Goal: Task Accomplishment & Management: Use online tool/utility

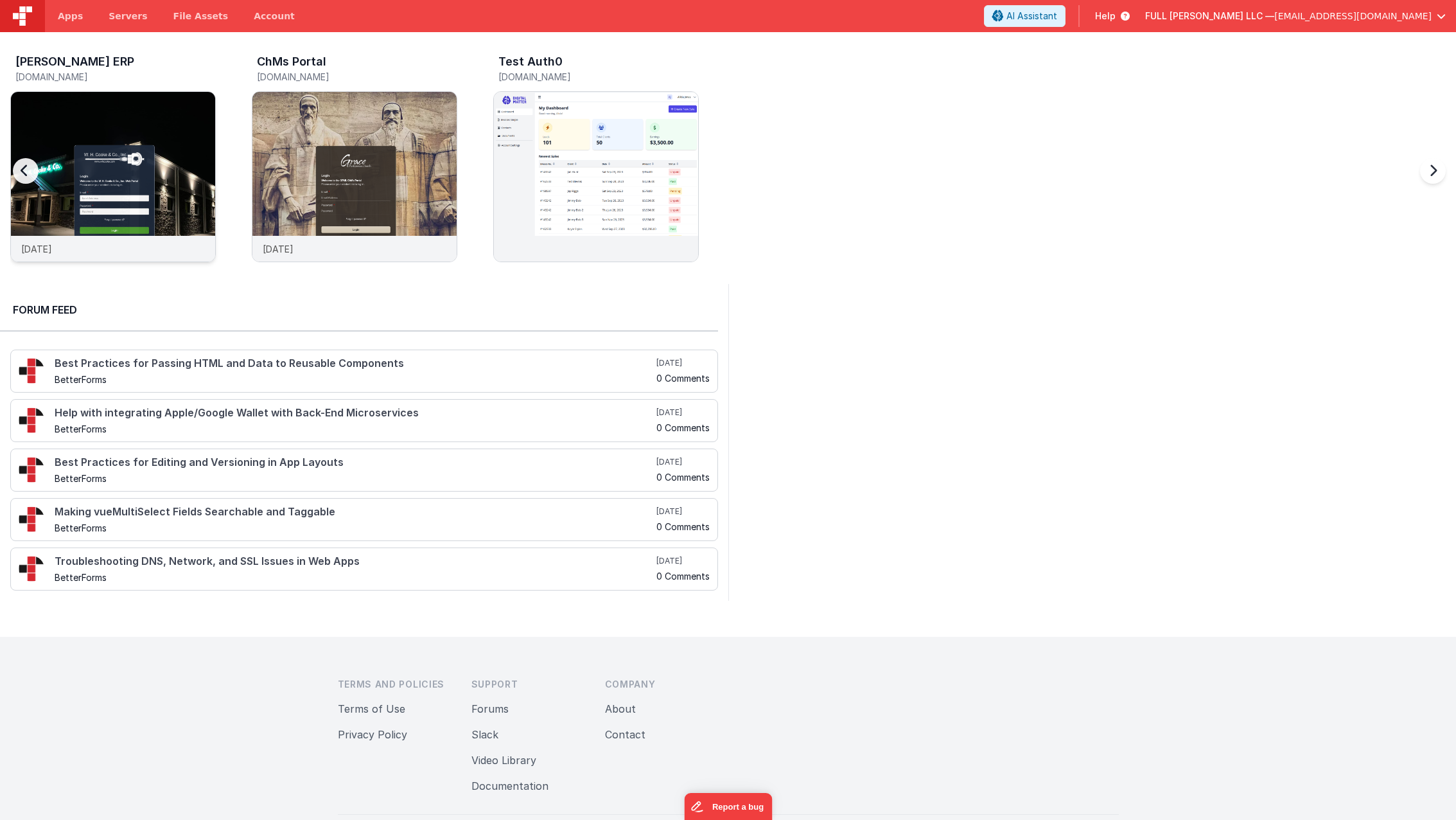
click at [144, 170] on img at bounding box center [113, 194] width 205 height 205
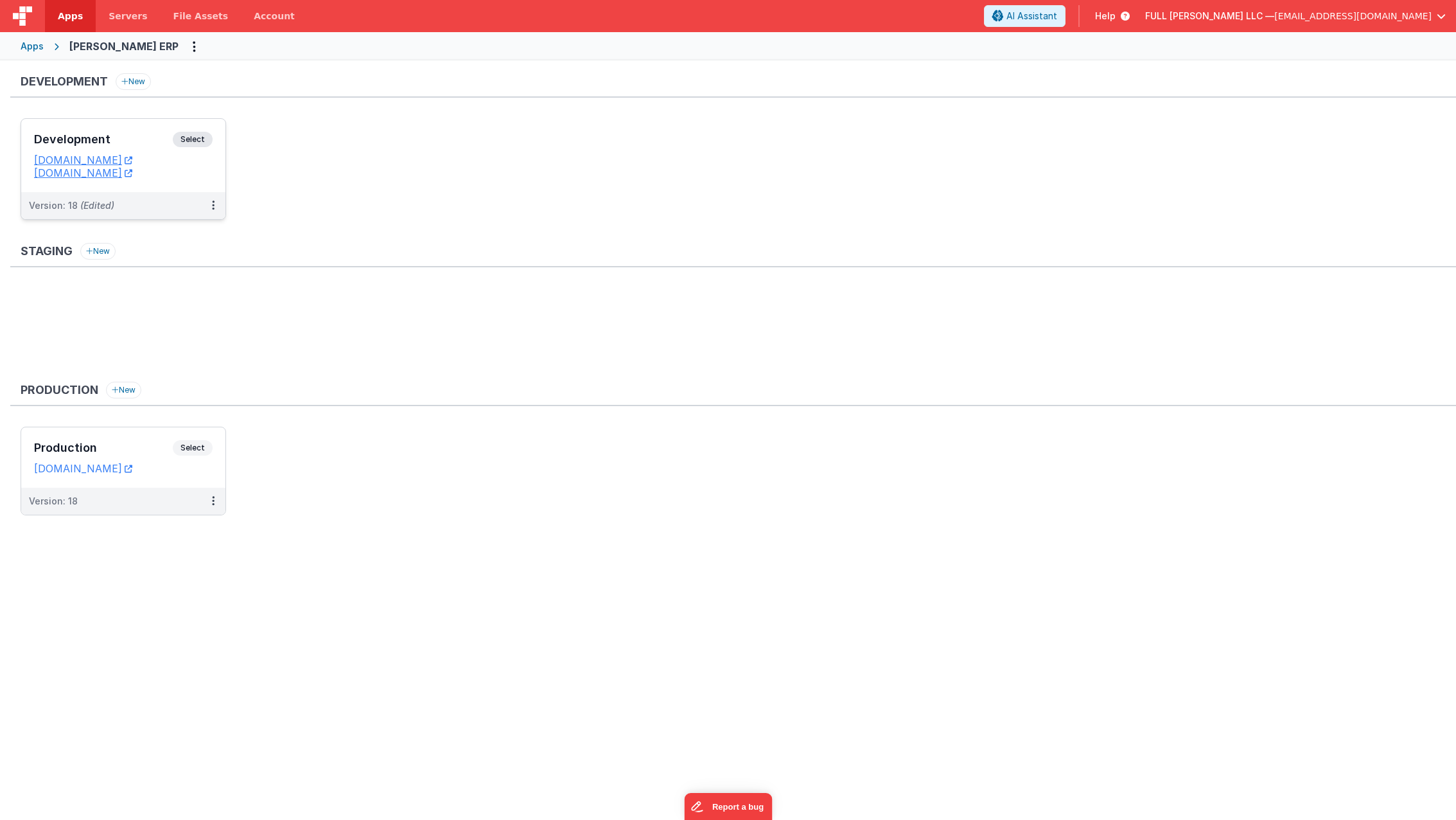
click at [111, 126] on div "Development Select URLs [DOMAIN_NAME] [DOMAIN_NAME]" at bounding box center [124, 155] width 205 height 73
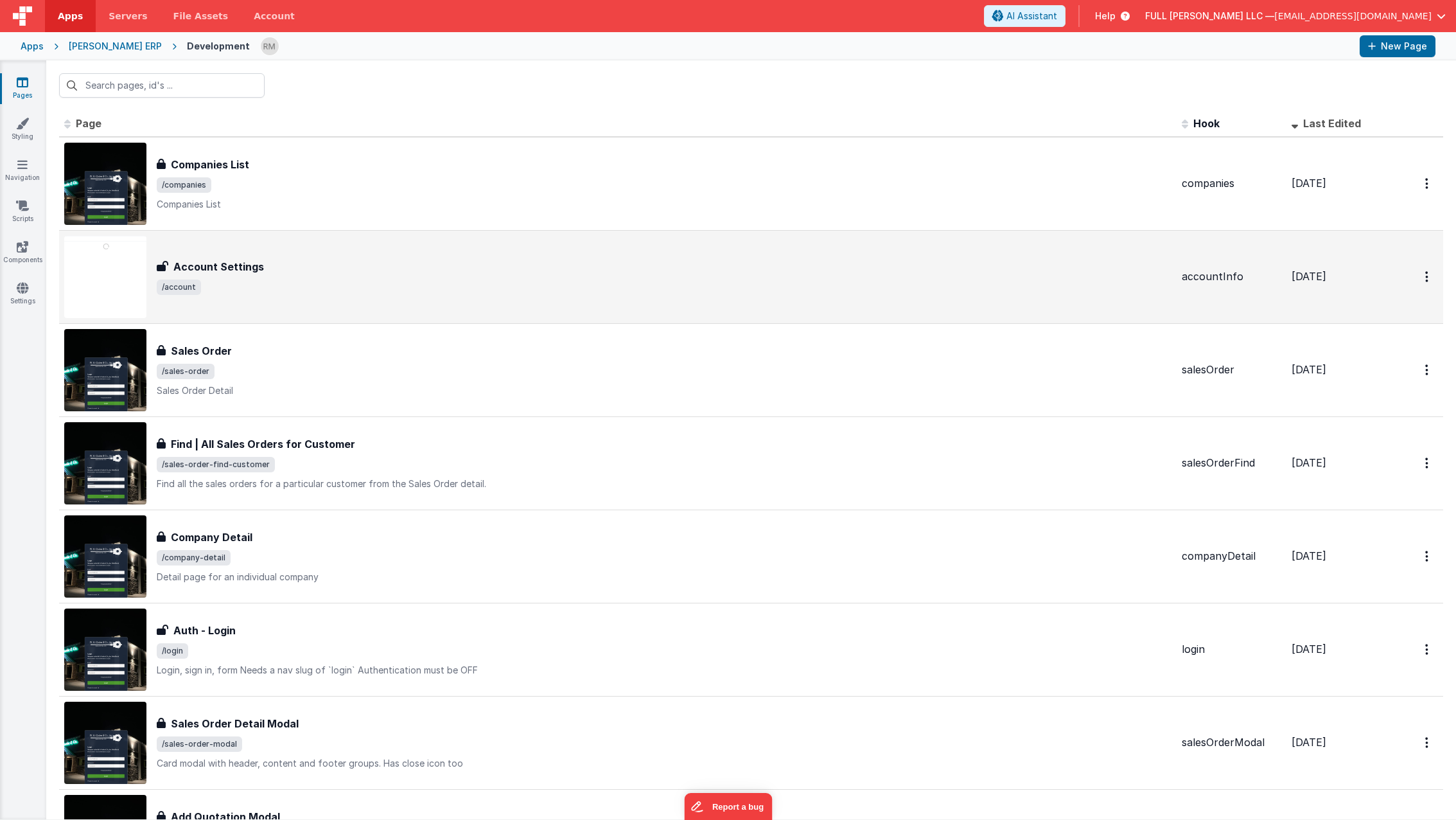
click at [265, 287] on span "/account" at bounding box center [664, 287] width 1014 height 15
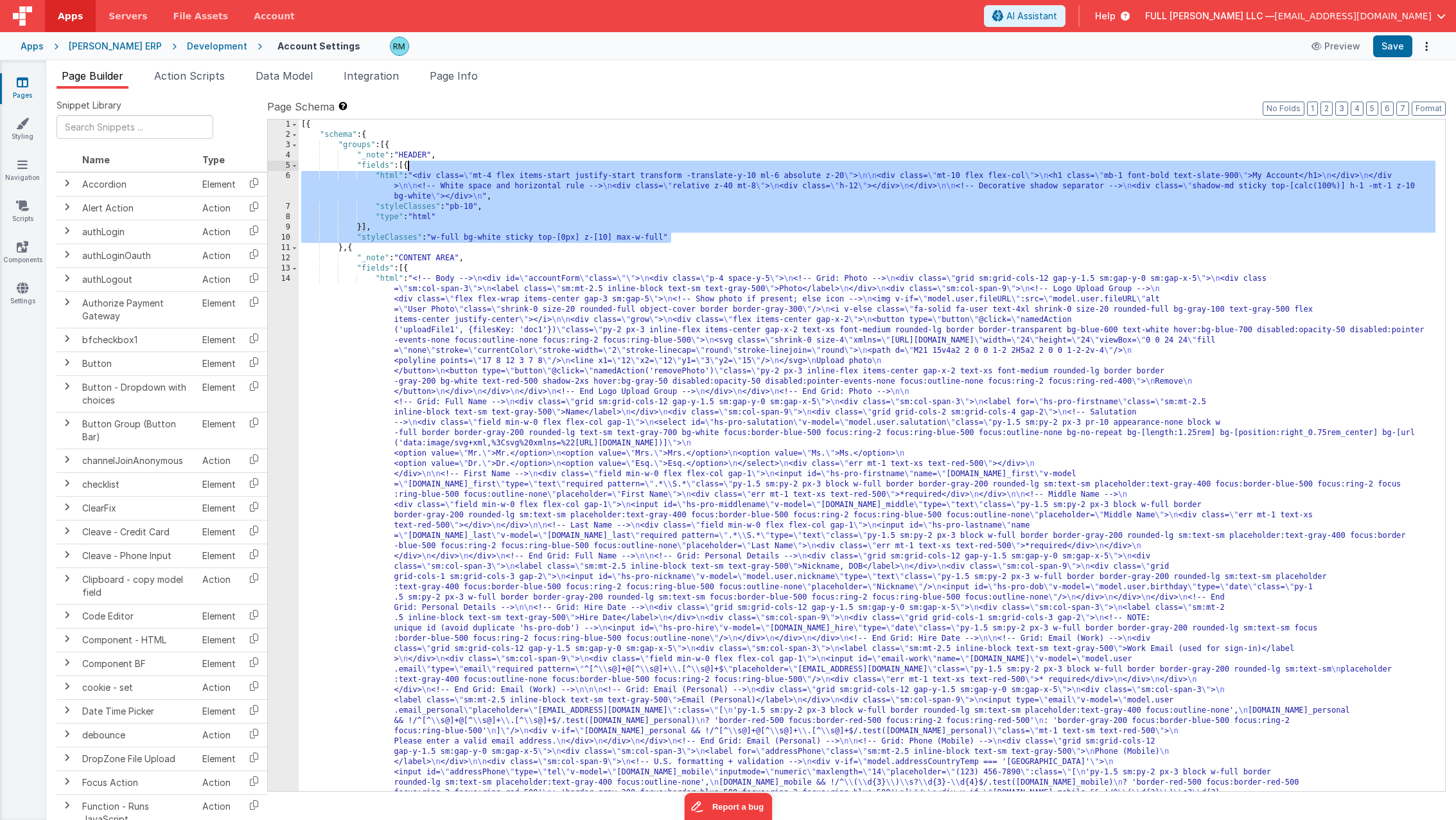
drag, startPoint x: 680, startPoint y: 236, endPoint x: 407, endPoint y: 169, distance: 281.1
click at [407, 169] on div "[{ "schema" : { "groups" : [{ "_note" : "HEADER" , "fields" : [{ "html" : "<div…" at bounding box center [866, 788] width 1137 height 1340
click at [1366, 16] on span "[EMAIL_ADDRESS][DOMAIN_NAME]" at bounding box center [1352, 16] width 158 height 13
click at [1329, 104] on div "Logout" at bounding box center [1342, 110] width 190 height 13
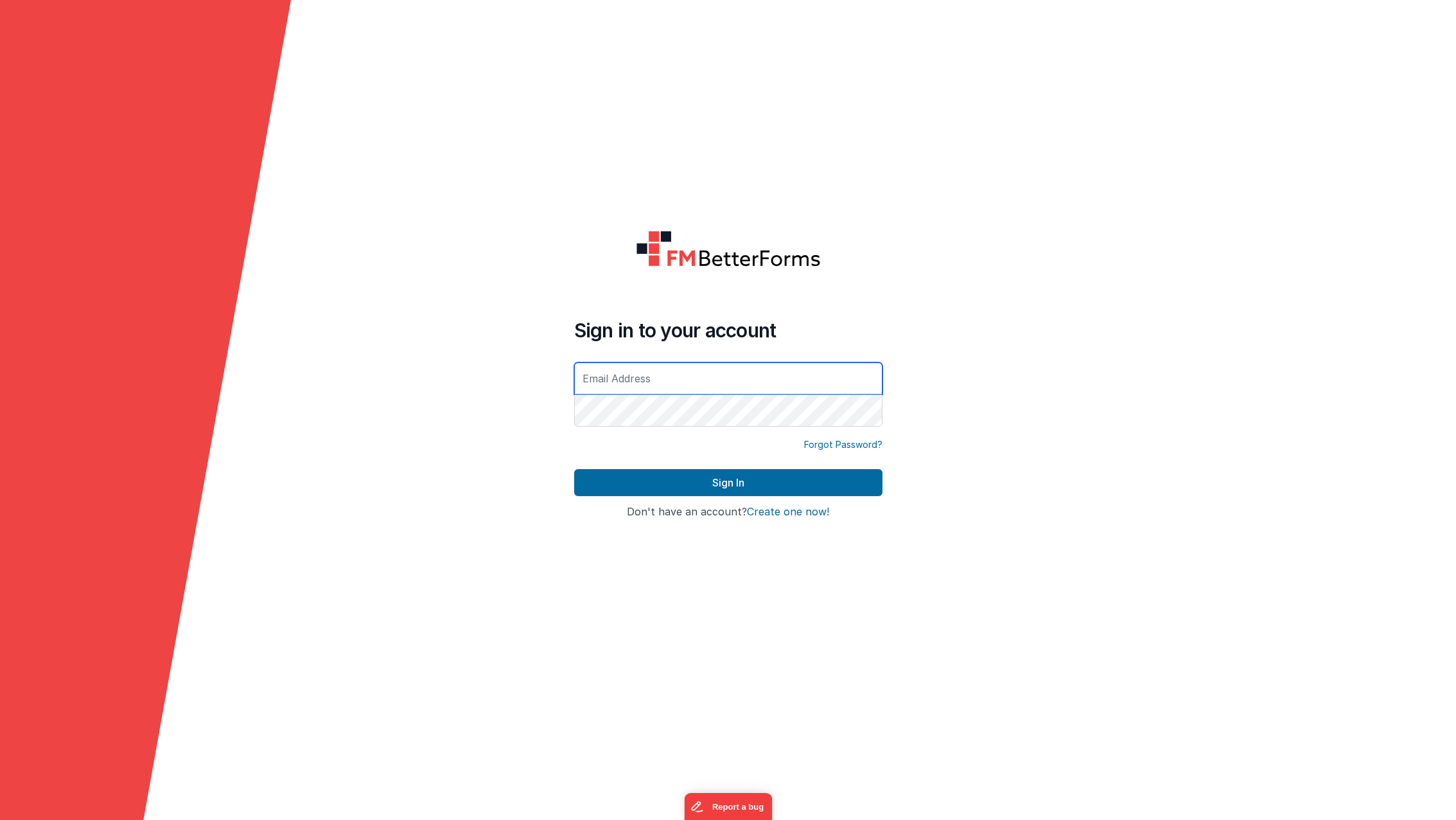
type input "[EMAIL_ADDRESS][DOMAIN_NAME]"
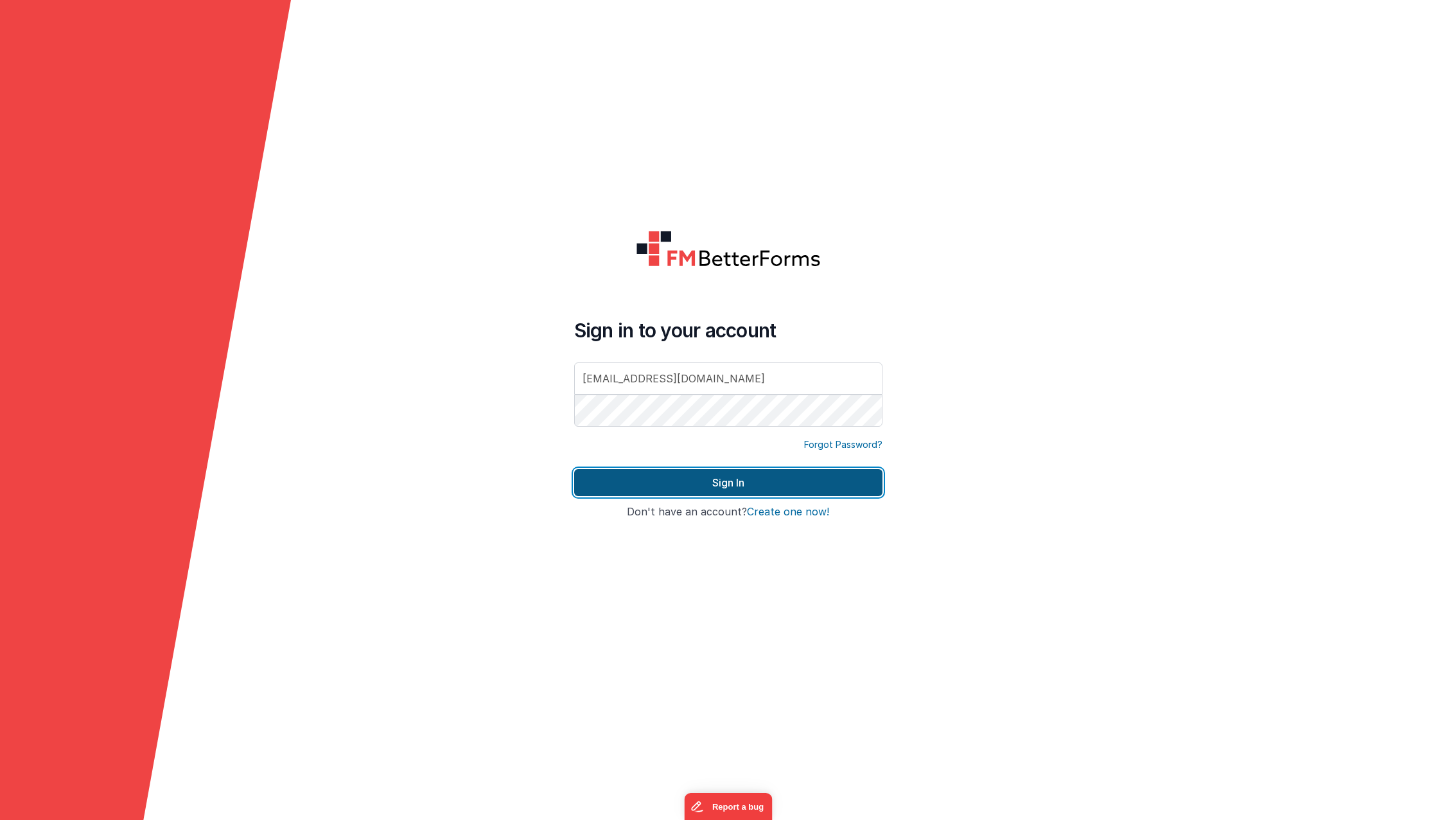
click at [734, 481] on button "Sign In" at bounding box center [728, 483] width 308 height 27
